Goal: Information Seeking & Learning: Learn about a topic

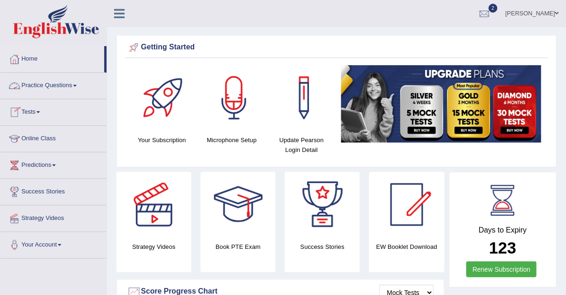
click at [45, 86] on link "Practice Questions" at bounding box center [53, 84] width 106 height 23
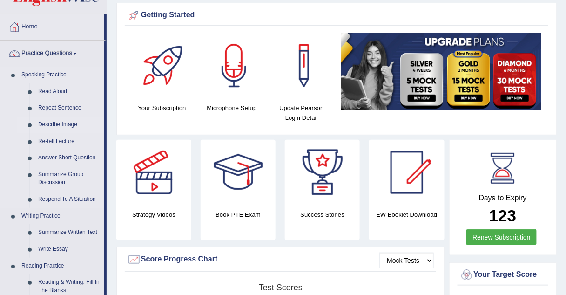
scroll to position [32, 0]
click at [46, 140] on link "Re-tell Lecture" at bounding box center [69, 141] width 70 height 17
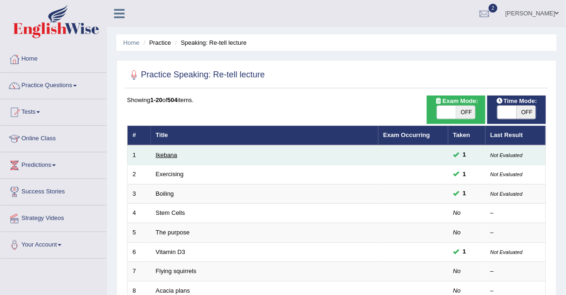
click at [164, 155] on link "Ikebana" at bounding box center [166, 154] width 21 height 7
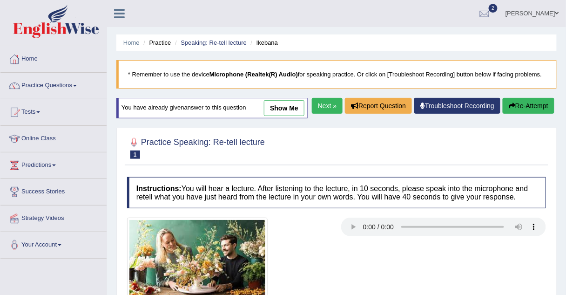
click at [277, 111] on link "show me" at bounding box center [284, 108] width 40 height 16
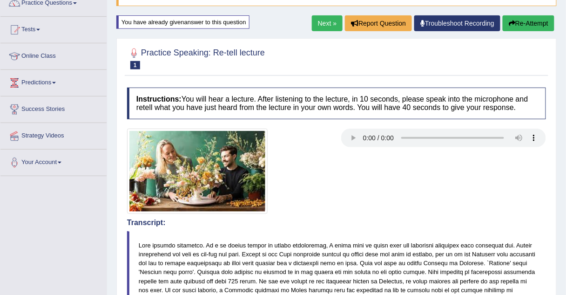
scroll to position [82, 0]
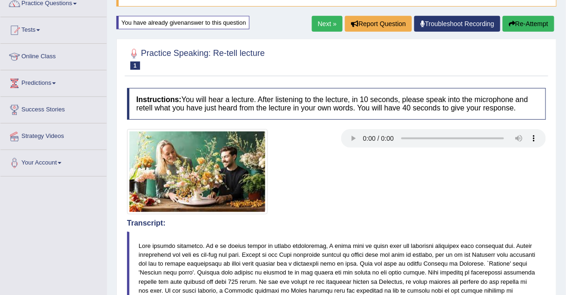
click at [331, 20] on link "Next »" at bounding box center [327, 24] width 31 height 16
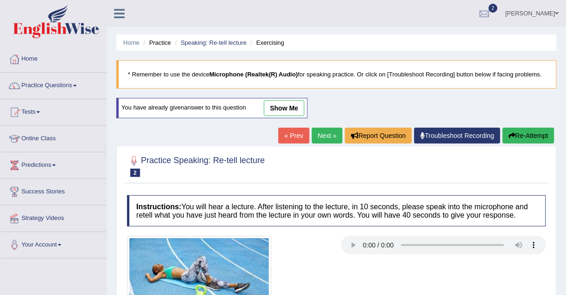
click at [282, 107] on link "show me" at bounding box center [284, 108] width 40 height 16
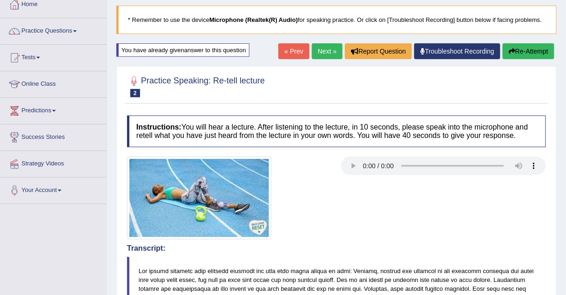
scroll to position [53, 0]
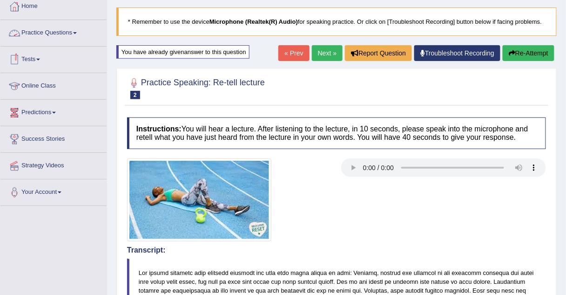
click at [55, 31] on link "Practice Questions" at bounding box center [53, 31] width 106 height 23
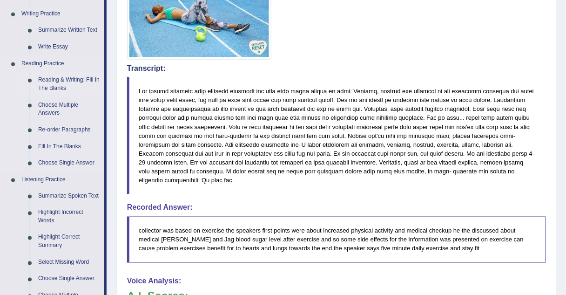
scroll to position [235, 0]
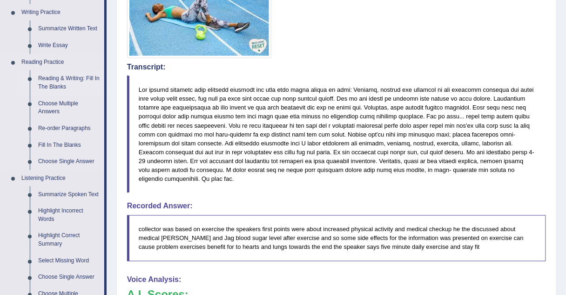
click at [49, 80] on link "Reading & Writing: Fill In The Blanks" at bounding box center [69, 82] width 70 height 25
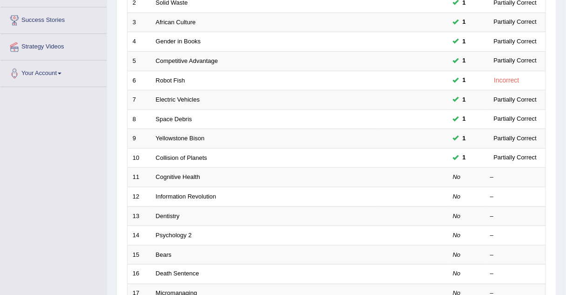
scroll to position [174, 0]
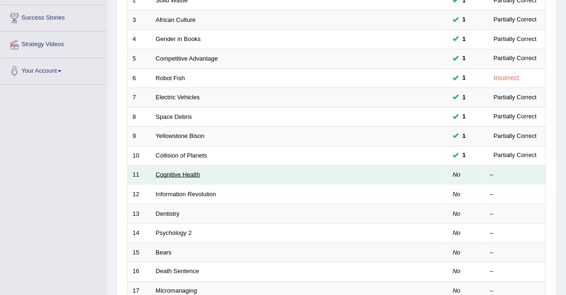
click at [169, 173] on link "Cognitive Health" at bounding box center [178, 174] width 44 height 7
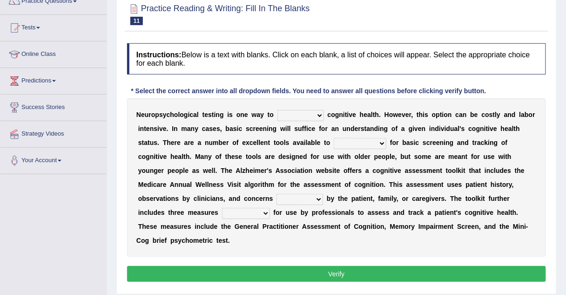
scroll to position [85, 0]
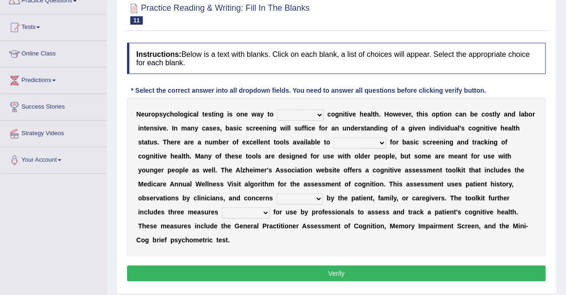
click at [287, 114] on select "obsess assess possess access" at bounding box center [300, 114] width 47 height 11
select select "assess"
click at [277, 109] on select "obsess assess possess access" at bounding box center [300, 114] width 47 height 11
click at [334, 139] on select "stationers practitioners petitioners questioners" at bounding box center [360, 142] width 53 height 11
select select "practitioners"
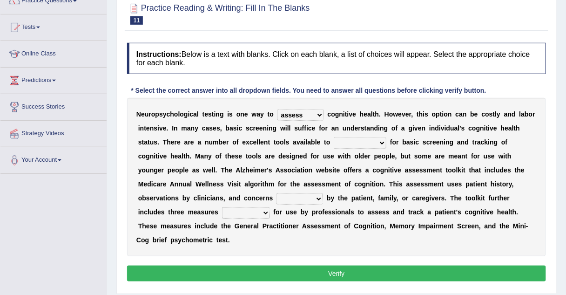
click at [334, 137] on select "stationers practitioners petitioners questioners" at bounding box center [360, 142] width 53 height 11
click at [276, 201] on select "raised rising arising praised" at bounding box center [299, 198] width 47 height 11
select select "raised"
click at [276, 193] on select "raised rising arising praised" at bounding box center [299, 198] width 47 height 11
click at [276, 196] on select "raised rising arising praised" at bounding box center [299, 198] width 47 height 11
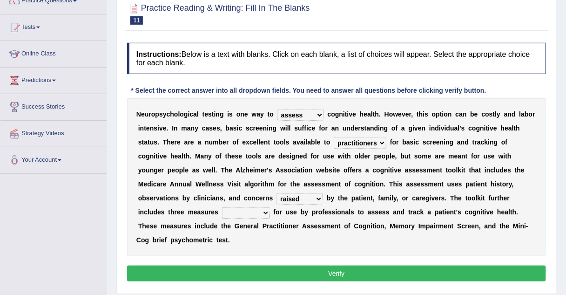
click at [270, 207] on select "validated intimidated dilapidated antedated" at bounding box center [246, 212] width 48 height 11
click at [513, 235] on div "N e u r o p s y c h o l o g i c a l t e s t i n g i s o n e w a y t o obsess as…" at bounding box center [336, 177] width 419 height 158
click at [270, 207] on select "validated intimidated dilapidated antedated" at bounding box center [246, 212] width 48 height 11
select select "validated"
click at [270, 207] on select "validated intimidated dilapidated antedated" at bounding box center [246, 212] width 48 height 11
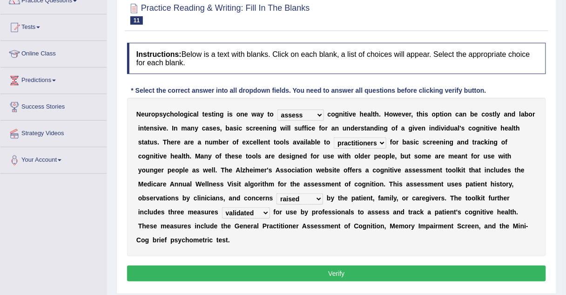
click at [383, 265] on button "Verify" at bounding box center [336, 273] width 419 height 16
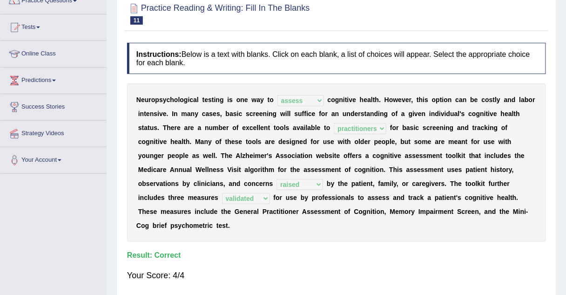
scroll to position [0, 0]
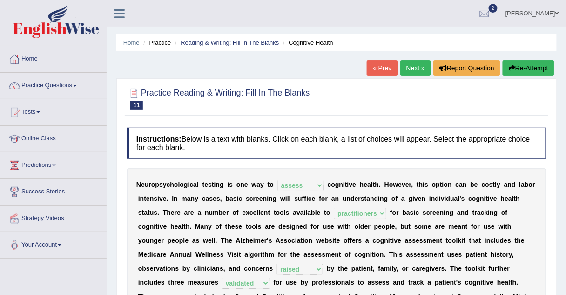
click at [417, 67] on link "Next »" at bounding box center [415, 68] width 31 height 16
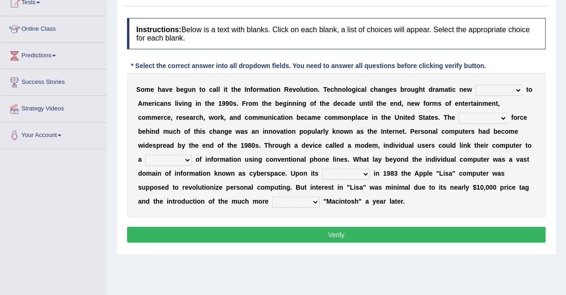
scroll to position [110, 0]
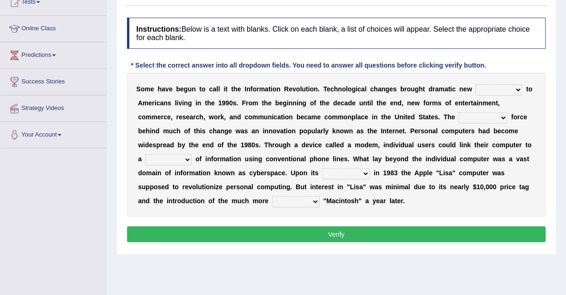
click at [476, 89] on select "challenges puzzles options confusion" at bounding box center [499, 89] width 47 height 11
select select "challenges"
click at [476, 84] on select "challenges puzzles options confusion" at bounding box center [499, 89] width 47 height 11
click at [459, 117] on select "unremitting uninspiring driving insinuating" at bounding box center [483, 117] width 49 height 11
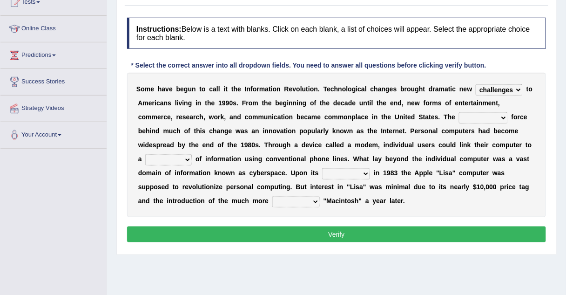
click at [459, 117] on select "unremitting uninspiring driving insinuating" at bounding box center [483, 117] width 49 height 11
select select "unremitting"
click at [459, 112] on select "unremitting uninspiring driving insinuating" at bounding box center [483, 117] width 49 height 11
click at [192, 154] on select "magnitude bulk wealth volume" at bounding box center [168, 159] width 47 height 11
select select "magnitude"
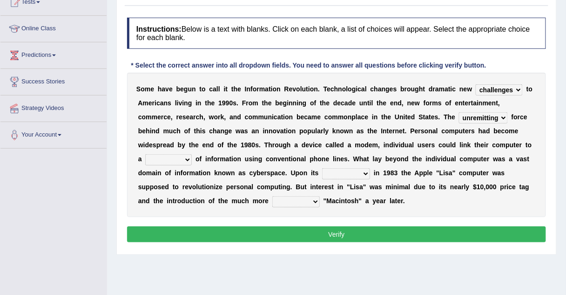
click at [192, 154] on select "magnitude bulk wealth volume" at bounding box center [168, 159] width 47 height 11
click at [322, 176] on select "relief release publication emission" at bounding box center [346, 173] width 48 height 11
select select "emission"
click at [322, 168] on select "relief release publication emission" at bounding box center [346, 173] width 48 height 11
click at [320, 196] on select "convenient affordable advanced formidable" at bounding box center [295, 201] width 47 height 11
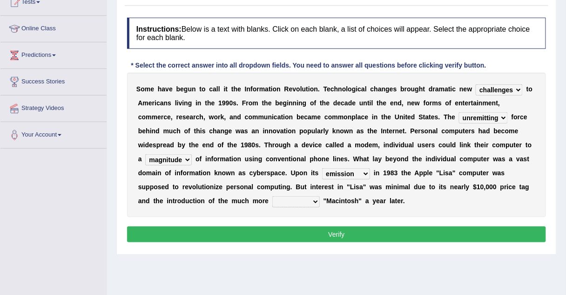
select select "affordable"
click at [320, 196] on select "convenient affordable advanced formidable" at bounding box center [295, 201] width 47 height 11
click at [426, 228] on button "Verify" at bounding box center [336, 234] width 419 height 16
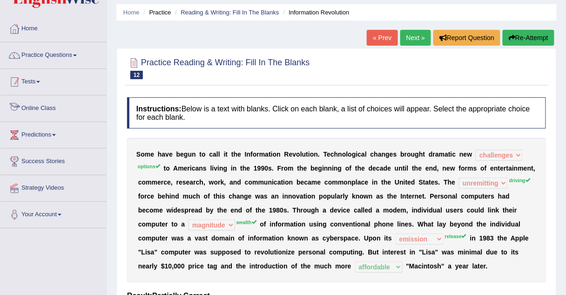
scroll to position [28, 0]
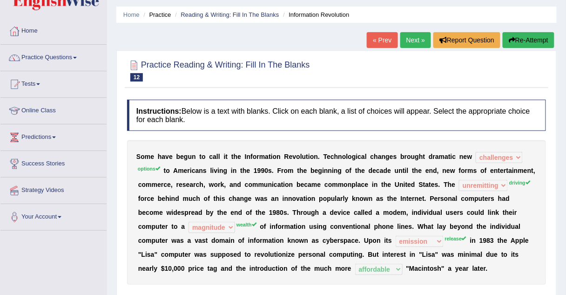
click at [42, 57] on link "Practice Questions" at bounding box center [53, 56] width 106 height 23
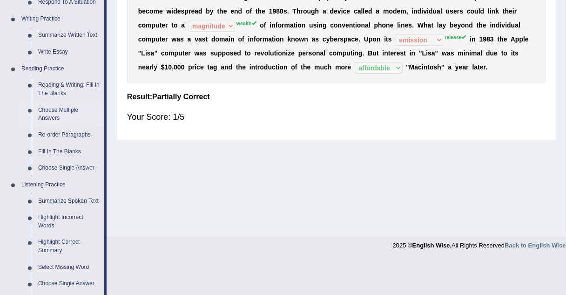
scroll to position [229, 0]
click at [58, 108] on link "Choose Multiple Answers" at bounding box center [69, 113] width 70 height 25
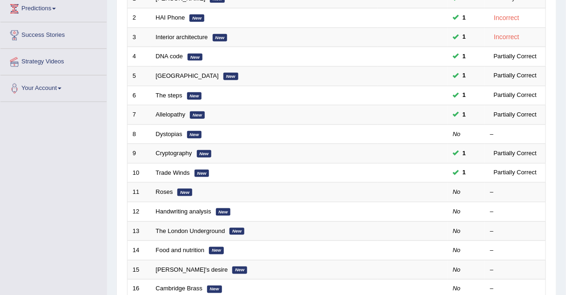
scroll to position [157, 0]
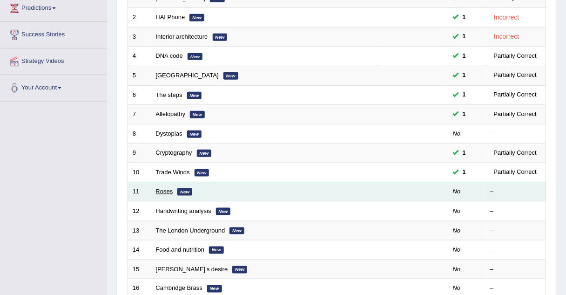
click at [160, 188] on link "Roses" at bounding box center [164, 191] width 17 height 7
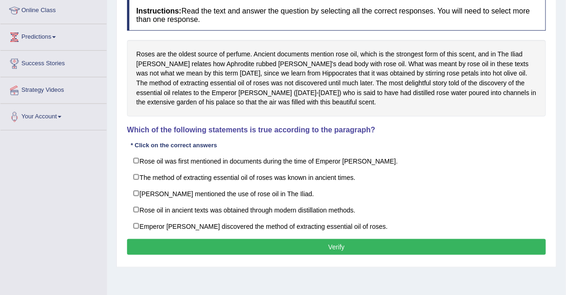
scroll to position [128, 0]
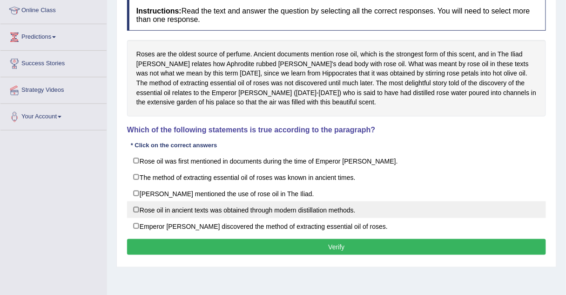
click at [160, 206] on label "Rose oil in ancient texts was obtained through modern distillation methods." at bounding box center [336, 209] width 419 height 17
checkbox input "true"
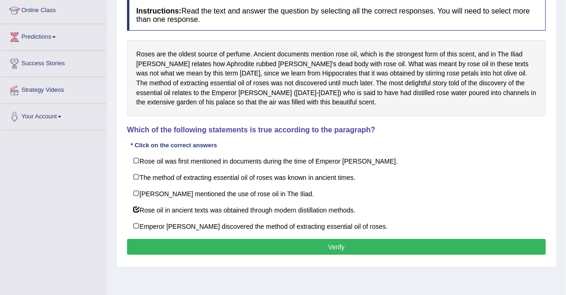
click at [178, 148] on div "* Click on the correct answers" at bounding box center [174, 145] width 94 height 9
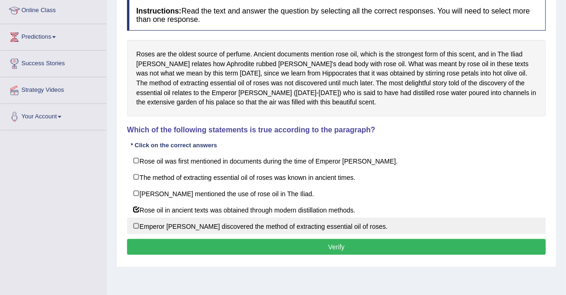
click at [135, 223] on label "Emperor Jihangir discovered the method of extracting essential oil of roses." at bounding box center [336, 225] width 419 height 17
checkbox input "true"
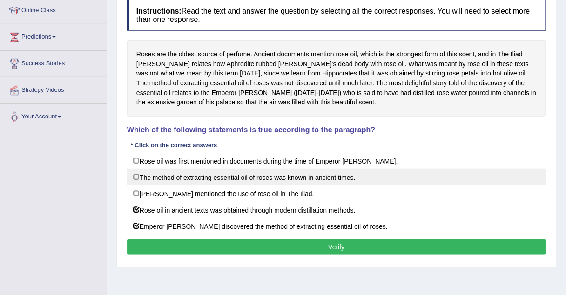
click at [133, 175] on label "The method of extracting essential oil of roses was known in ancient times." at bounding box center [336, 176] width 419 height 17
checkbox input "true"
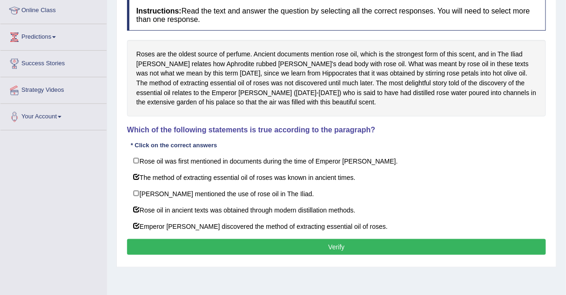
click at [155, 240] on button "Verify" at bounding box center [336, 247] width 419 height 16
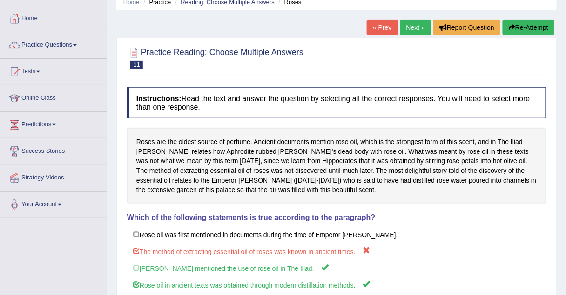
scroll to position [40, 0]
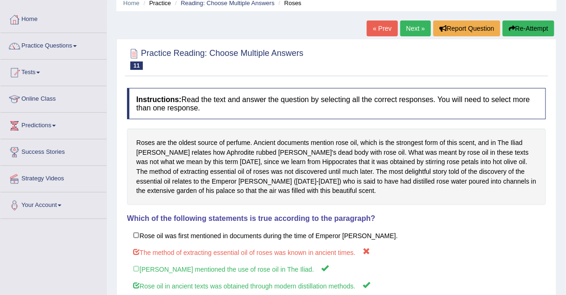
click at [413, 28] on link "Next »" at bounding box center [415, 28] width 31 height 16
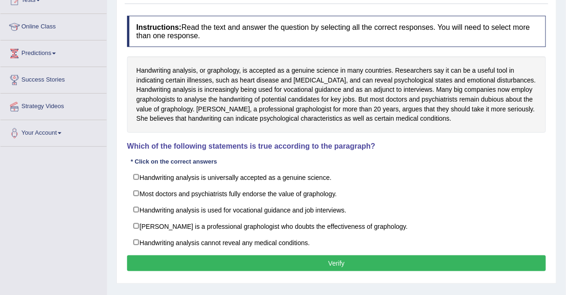
scroll to position [112, 0]
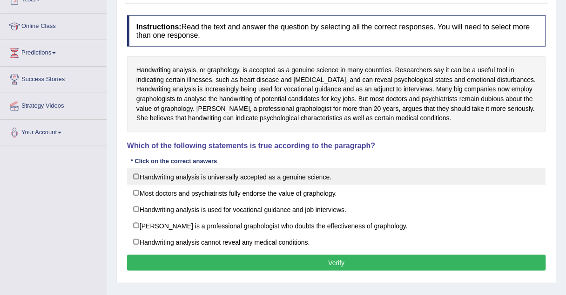
click at [134, 176] on label "Handwriting analysis is universally accepted as a genuine science." at bounding box center [336, 176] width 419 height 17
checkbox input "true"
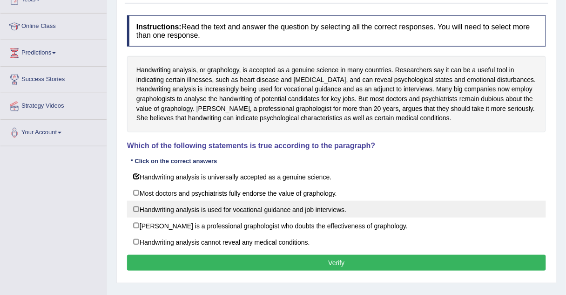
click at [134, 209] on label "Handwriting analysis is used for vocational guidance and job interviews." at bounding box center [336, 209] width 419 height 17
checkbox input "true"
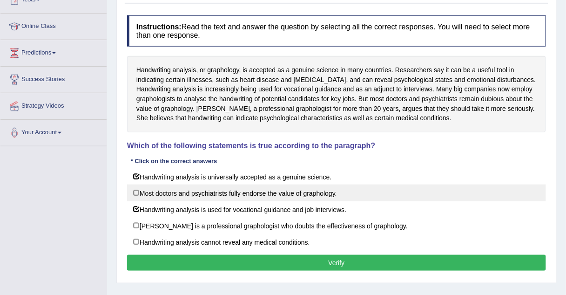
click at [136, 192] on label "Most doctors and psychiatrists fully endorse the value of graphology." at bounding box center [336, 192] width 419 height 17
checkbox input "true"
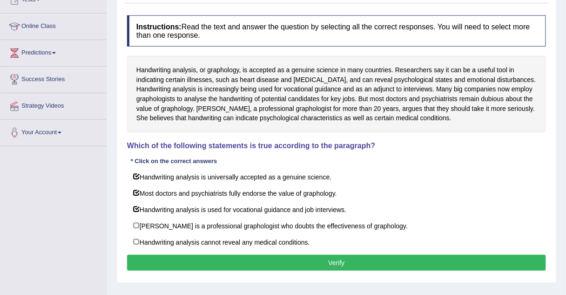
click at [164, 255] on button "Verify" at bounding box center [336, 263] width 419 height 16
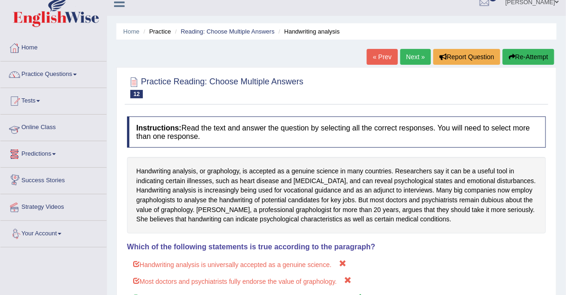
scroll to position [10, 0]
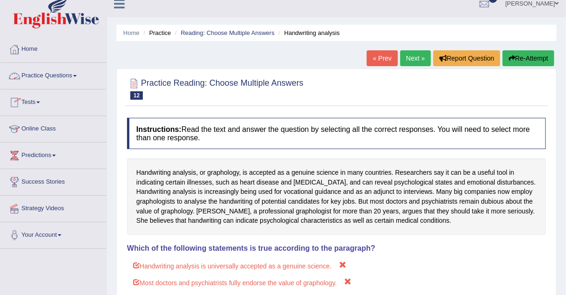
click at [30, 75] on link "Practice Questions" at bounding box center [53, 74] width 106 height 23
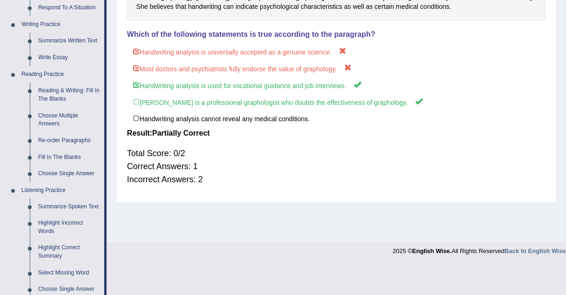
scroll to position [223, 0]
click at [59, 156] on link "Fill In The Blanks" at bounding box center [69, 157] width 70 height 17
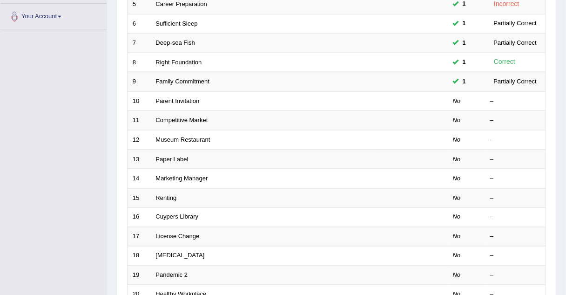
scroll to position [205, 0]
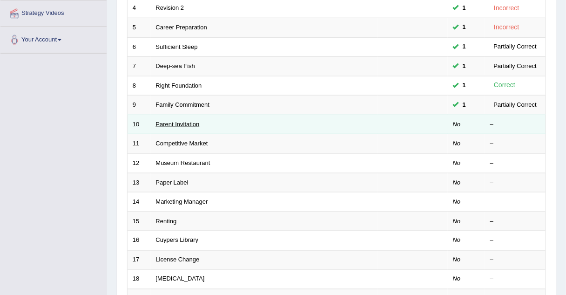
click at [163, 121] on link "Parent Invitation" at bounding box center [178, 124] width 44 height 7
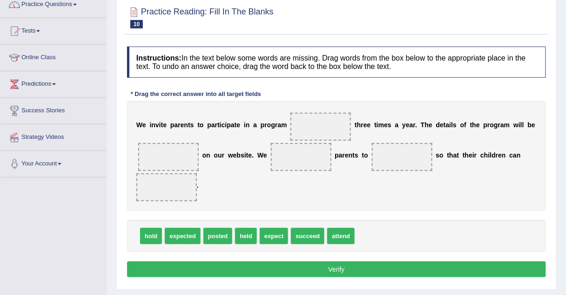
scroll to position [81, 0]
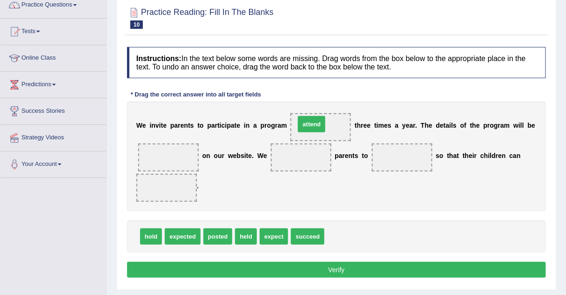
drag, startPoint x: 330, startPoint y: 237, endPoint x: 300, endPoint y: 125, distance: 115.9
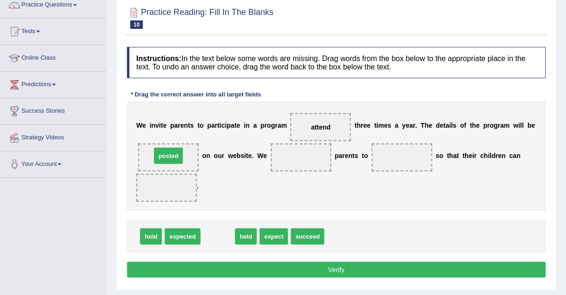
drag, startPoint x: 224, startPoint y: 239, endPoint x: 175, endPoint y: 159, distance: 94.4
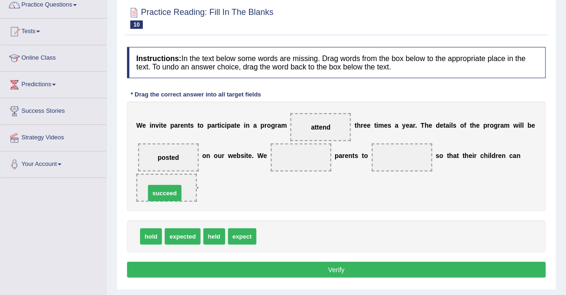
drag, startPoint x: 276, startPoint y: 237, endPoint x: 165, endPoint y: 192, distance: 119.0
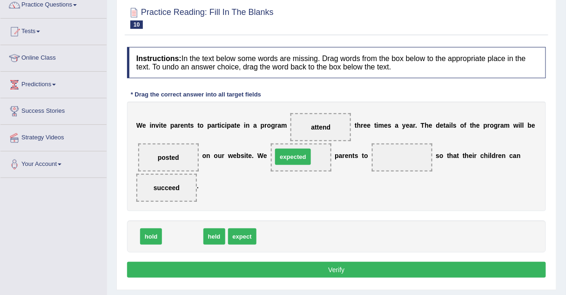
drag, startPoint x: 183, startPoint y: 235, endPoint x: 294, endPoint y: 155, distance: 136.0
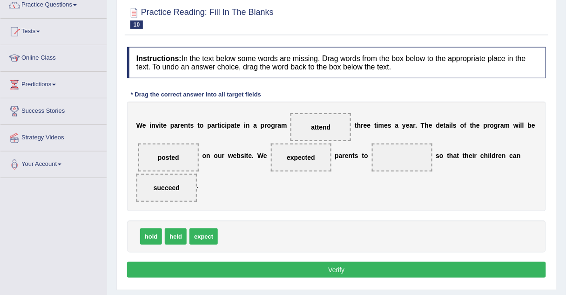
drag, startPoint x: 292, startPoint y: 128, endPoint x: 346, endPoint y: 143, distance: 55.7
click at [346, 143] on div "W e i n v i t e p a r e n t s t o p a r t i c i p a t e i n a p r o g r a m att…" at bounding box center [336, 155] width 419 height 109
click at [314, 126] on span "attend" at bounding box center [321, 126] width 20 height 7
drag, startPoint x: 314, startPoint y: 126, endPoint x: 395, endPoint y: 155, distance: 86.6
click at [169, 235] on span "held" at bounding box center [176, 236] width 22 height 16
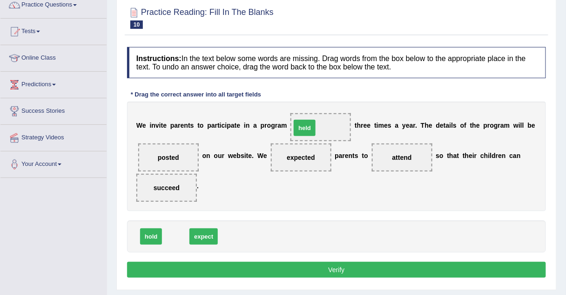
drag, startPoint x: 169, startPoint y: 235, endPoint x: 298, endPoint y: 127, distance: 168.2
click at [253, 262] on button "Verify" at bounding box center [336, 270] width 419 height 16
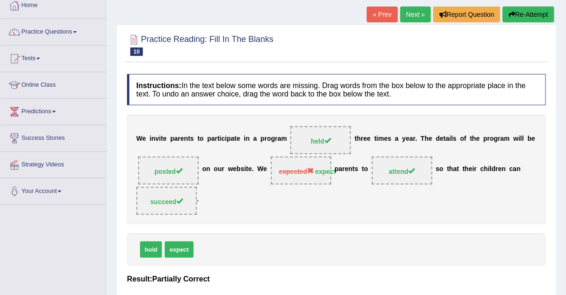
scroll to position [54, 0]
click at [405, 14] on link "Next »" at bounding box center [415, 15] width 31 height 16
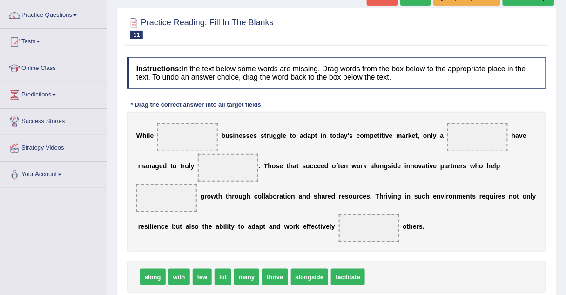
scroll to position [79, 0]
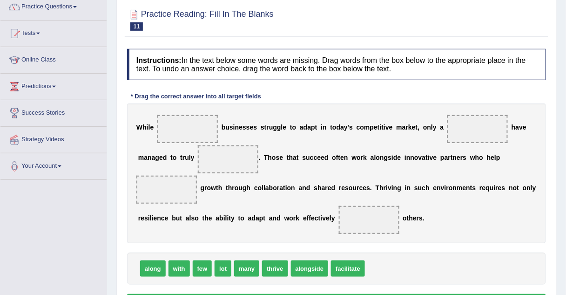
click at [336, 269] on span "facilitate" at bounding box center [348, 268] width 34 height 16
drag, startPoint x: 336, startPoint y: 269, endPoint x: 476, endPoint y: 282, distance: 141.2
click at [218, 268] on span "lot" at bounding box center [223, 268] width 17 height 16
drag, startPoint x: 218, startPoint y: 268, endPoint x: 184, endPoint y: 137, distance: 135.6
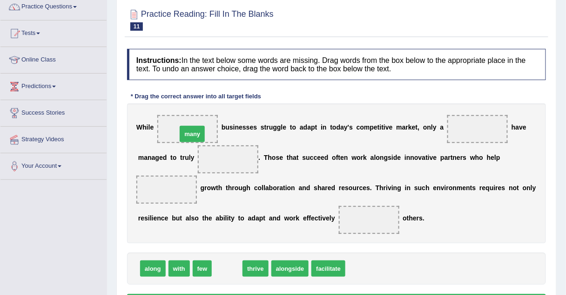
drag, startPoint x: 219, startPoint y: 266, endPoint x: 184, endPoint y: 131, distance: 139.3
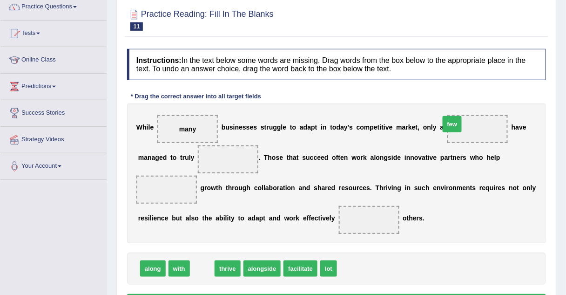
drag, startPoint x: 202, startPoint y: 271, endPoint x: 453, endPoint y: 128, distance: 288.9
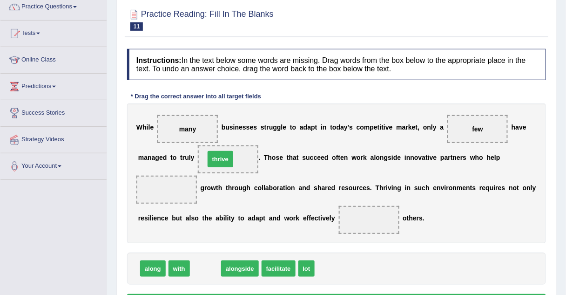
drag, startPoint x: 203, startPoint y: 268, endPoint x: 218, endPoint y: 160, distance: 109.0
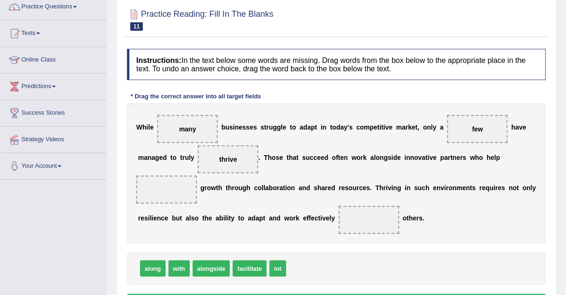
click at [273, 271] on span "lot" at bounding box center [277, 268] width 17 height 16
click at [178, 269] on span "with" at bounding box center [178, 268] width 21 height 16
drag, startPoint x: 178, startPoint y: 269, endPoint x: 165, endPoint y: 190, distance: 80.6
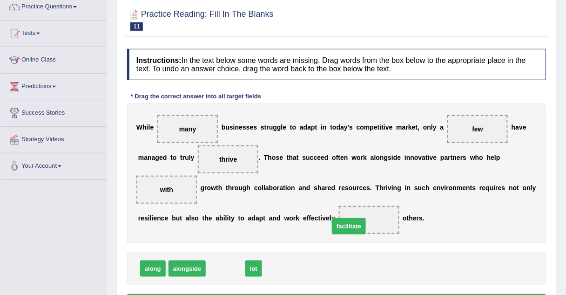
drag, startPoint x: 227, startPoint y: 265, endPoint x: 353, endPoint y: 224, distance: 132.6
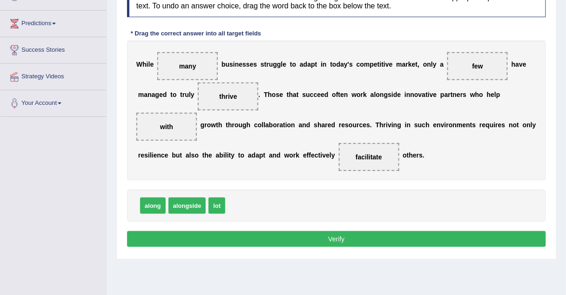
scroll to position [143, 0]
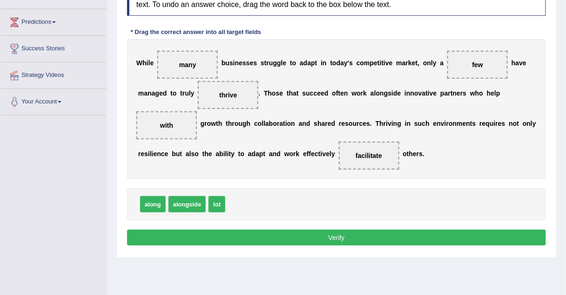
click at [349, 237] on button "Verify" at bounding box center [336, 237] width 419 height 16
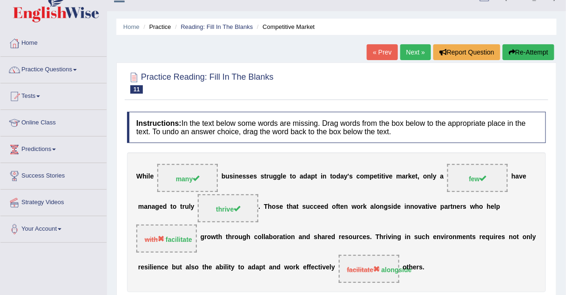
scroll to position [15, 0]
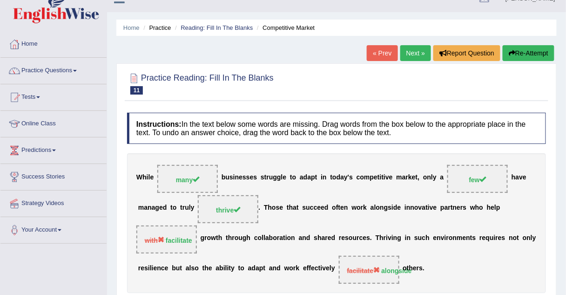
click at [410, 54] on link "Next »" at bounding box center [415, 53] width 31 height 16
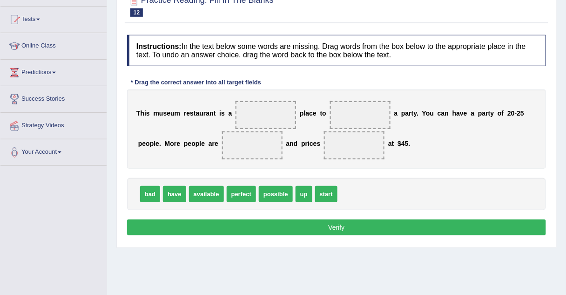
scroll to position [93, 0]
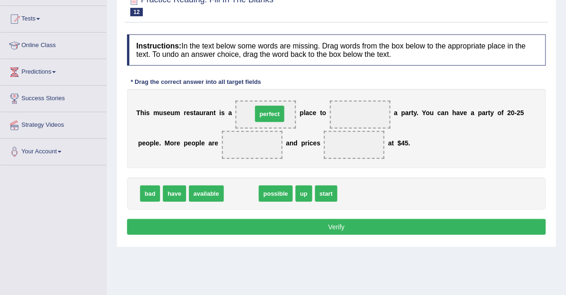
drag, startPoint x: 235, startPoint y: 189, endPoint x: 263, endPoint y: 109, distance: 84.5
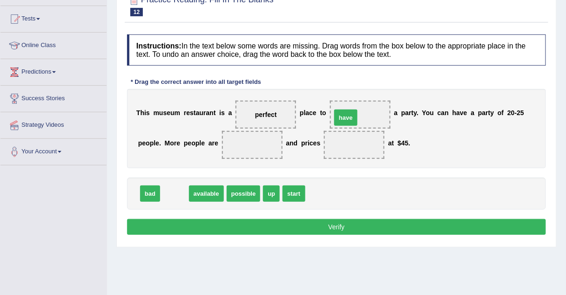
drag, startPoint x: 173, startPoint y: 193, endPoint x: 344, endPoint y: 117, distance: 187.3
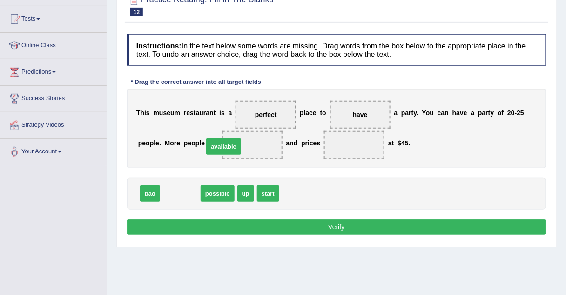
drag, startPoint x: 191, startPoint y: 192, endPoint x: 235, endPoint y: 145, distance: 63.9
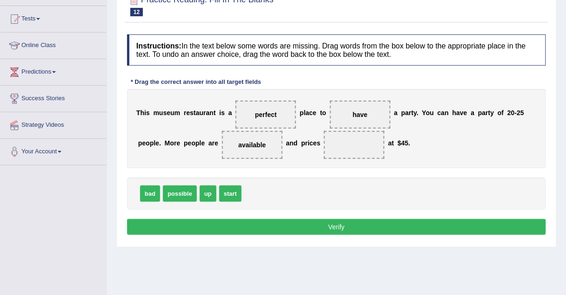
click at [228, 188] on span "start" at bounding box center [230, 193] width 22 height 16
drag, startPoint x: 228, startPoint y: 188, endPoint x: 314, endPoint y: 146, distance: 95.7
click at [280, 222] on button "Verify" at bounding box center [336, 227] width 419 height 16
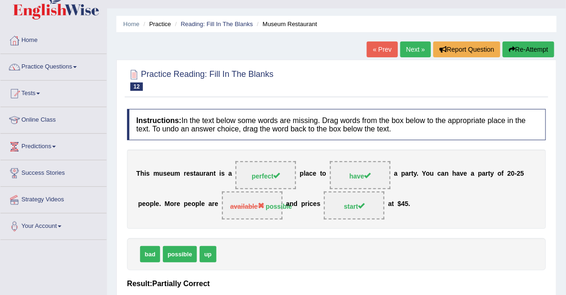
scroll to position [15, 0]
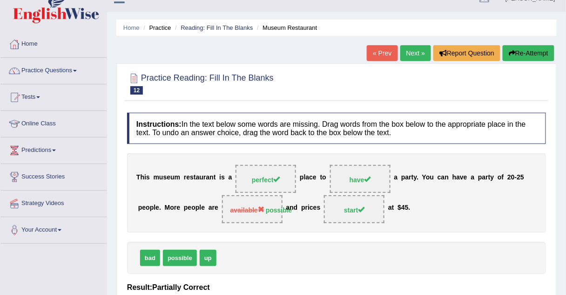
click at [413, 46] on link "Next »" at bounding box center [415, 53] width 31 height 16
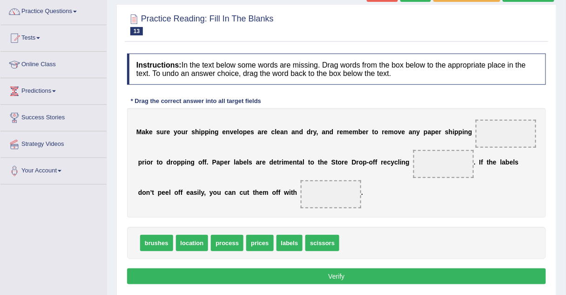
scroll to position [74, 0]
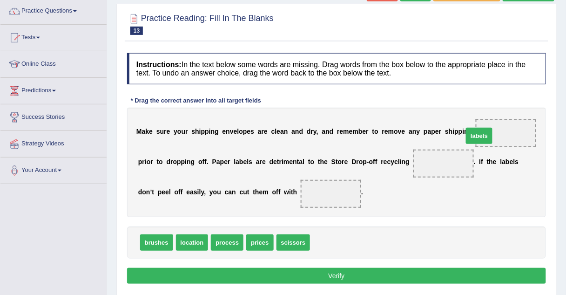
drag, startPoint x: 317, startPoint y: 239, endPoint x: 471, endPoint y: 132, distance: 186.6
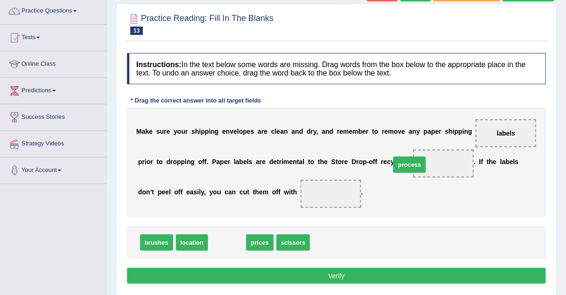
drag, startPoint x: 235, startPoint y: 245, endPoint x: 418, endPoint y: 168, distance: 198.3
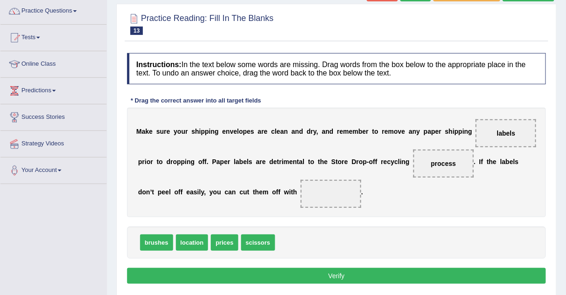
click at [251, 245] on span "scissors" at bounding box center [258, 242] width 34 height 16
drag, startPoint x: 251, startPoint y: 245, endPoint x: 277, endPoint y: 200, distance: 51.7
click at [282, 272] on button "Verify" at bounding box center [336, 276] width 419 height 16
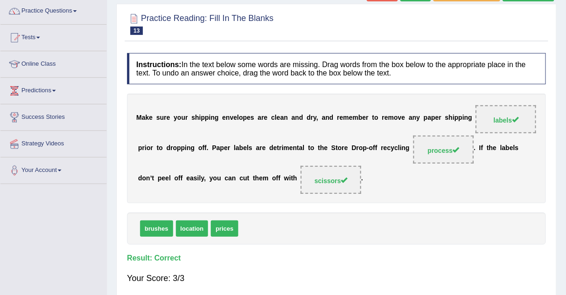
scroll to position [0, 0]
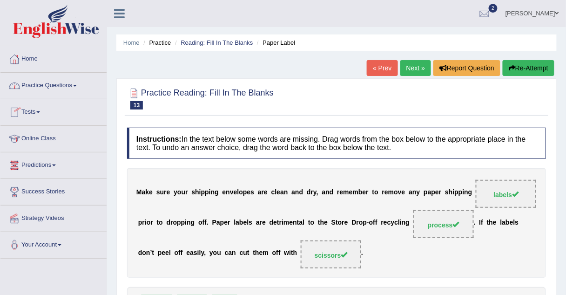
click at [42, 83] on link "Practice Questions" at bounding box center [53, 84] width 106 height 23
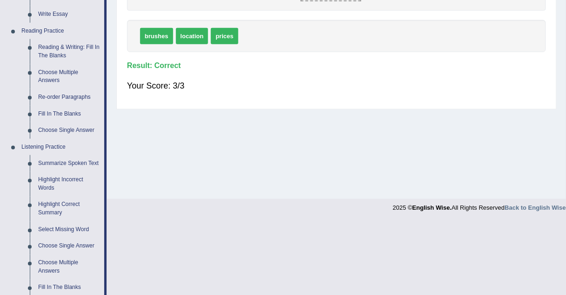
scroll to position [267, 0]
click at [40, 128] on link "Choose Single Answer" at bounding box center [69, 129] width 70 height 17
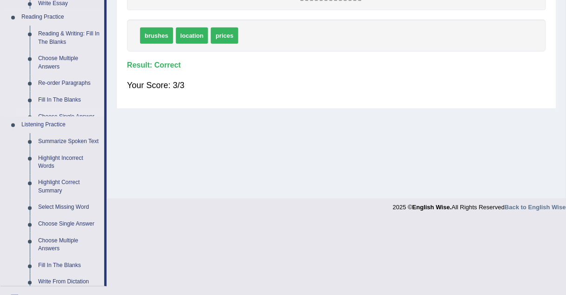
scroll to position [194, 0]
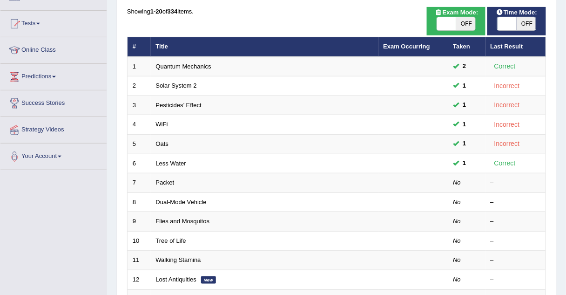
scroll to position [90, 0]
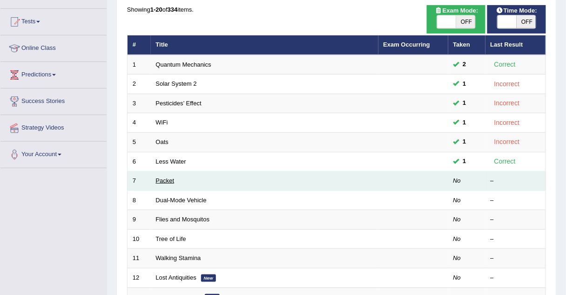
click at [165, 177] on link "Packet" at bounding box center [165, 180] width 19 height 7
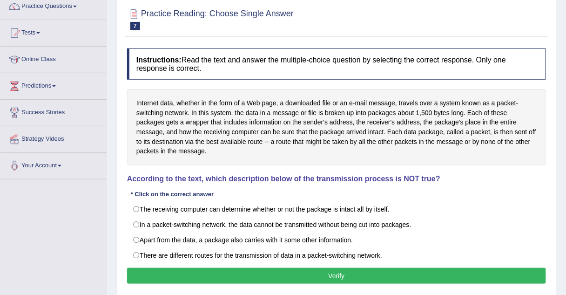
scroll to position [80, 0]
